Goal: Information Seeking & Learning: Learn about a topic

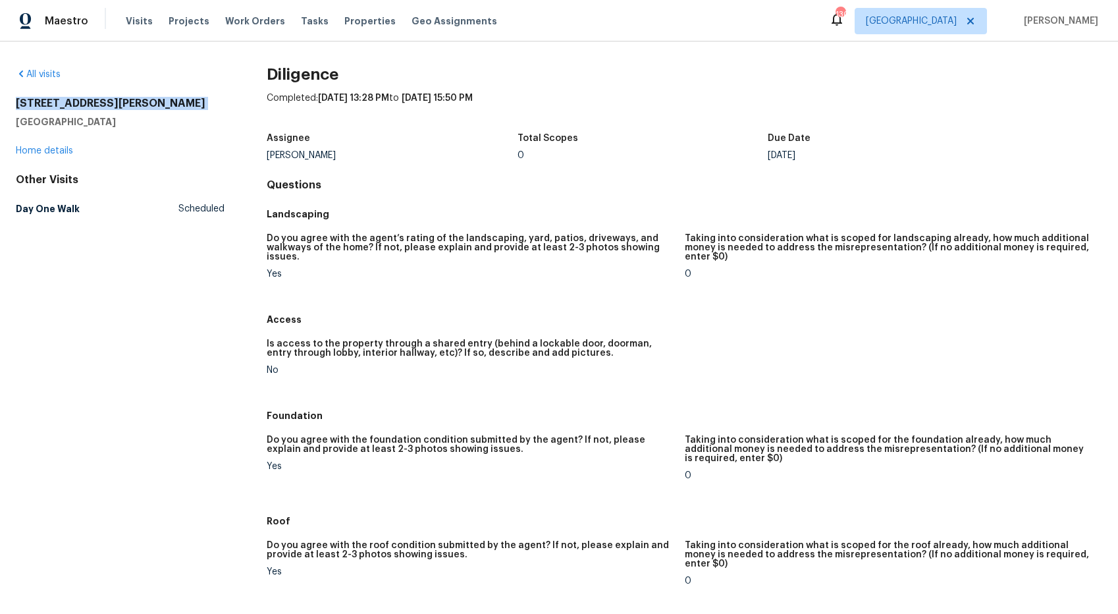
drag, startPoint x: 128, startPoint y: 113, endPoint x: 51, endPoint y: 119, distance: 77.3
click at [9, 104] on div "All visits [STREET_ADDRESS][PERSON_NAME] Home details Other Visits Day One Walk…" at bounding box center [559, 327] width 1118 height 572
drag, startPoint x: 93, startPoint y: 121, endPoint x: 47, endPoint y: 104, distance: 49.8
click at [16, 99] on div "[STREET_ADDRESS][PERSON_NAME]" at bounding box center [120, 113] width 209 height 32
copy div "[STREET_ADDRESS][PERSON_NAME]"
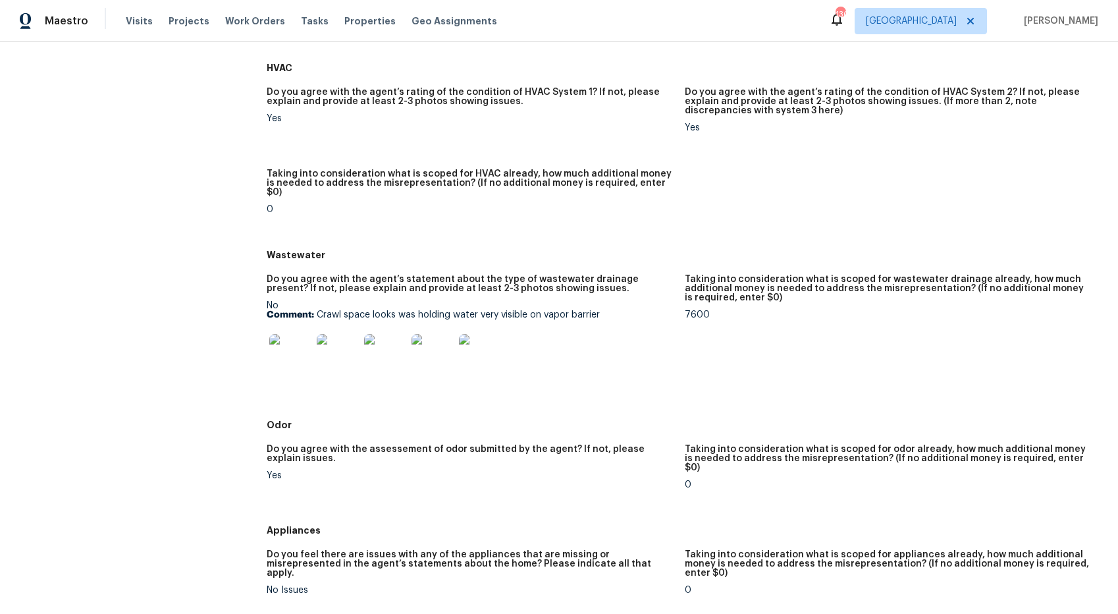
scroll to position [791, 0]
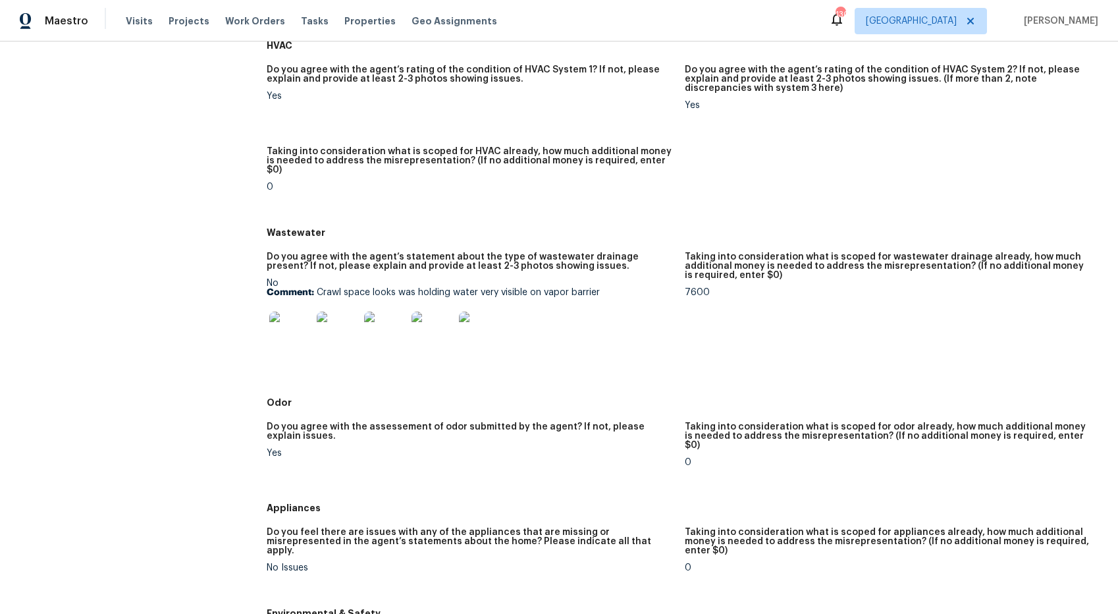
click at [305, 312] on img at bounding box center [290, 332] width 42 height 42
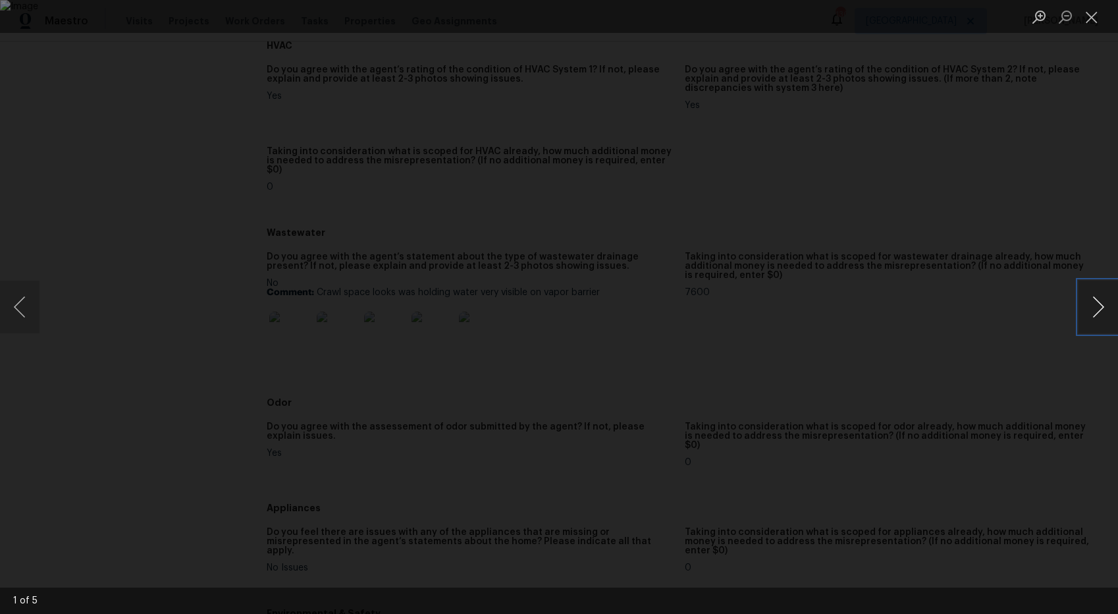
click at [1099, 306] on button "Next image" at bounding box center [1098, 306] width 40 height 53
click at [1090, 26] on button "Close lightbox" at bounding box center [1091, 16] width 26 height 23
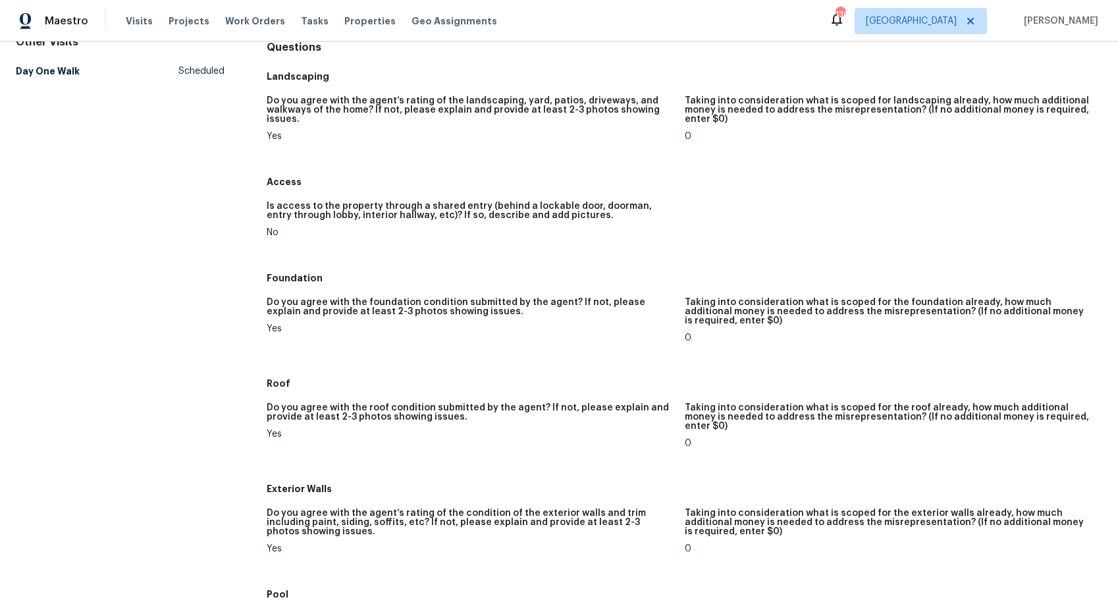
scroll to position [0, 0]
